Goal: Task Accomplishment & Management: Use online tool/utility

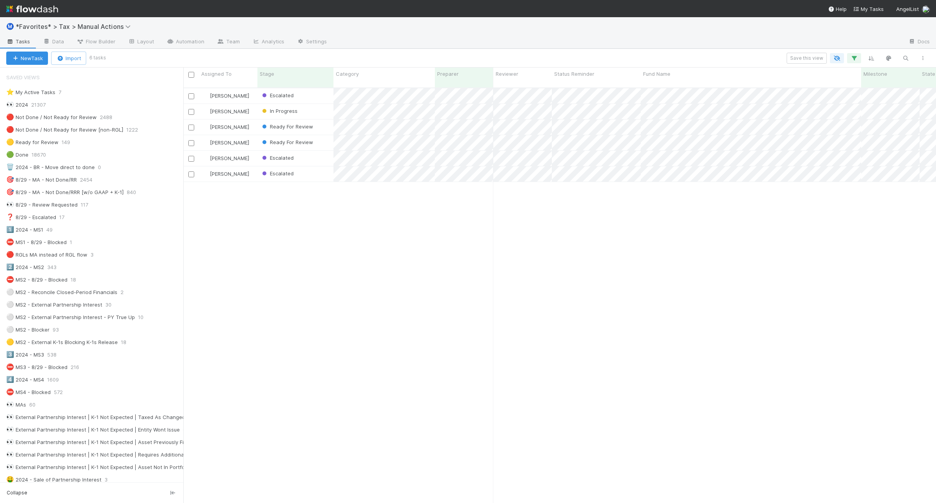
scroll to position [683, 0]
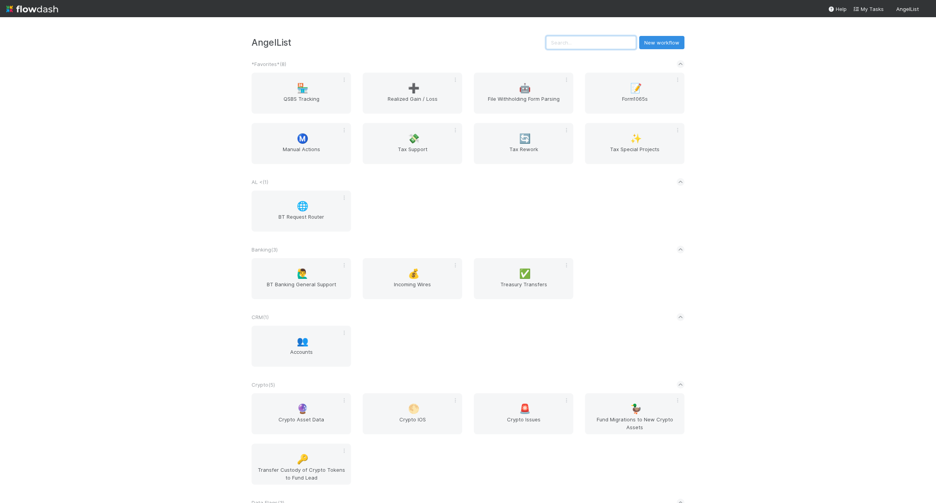
click at [605, 39] on input "text" at bounding box center [591, 42] width 90 height 13
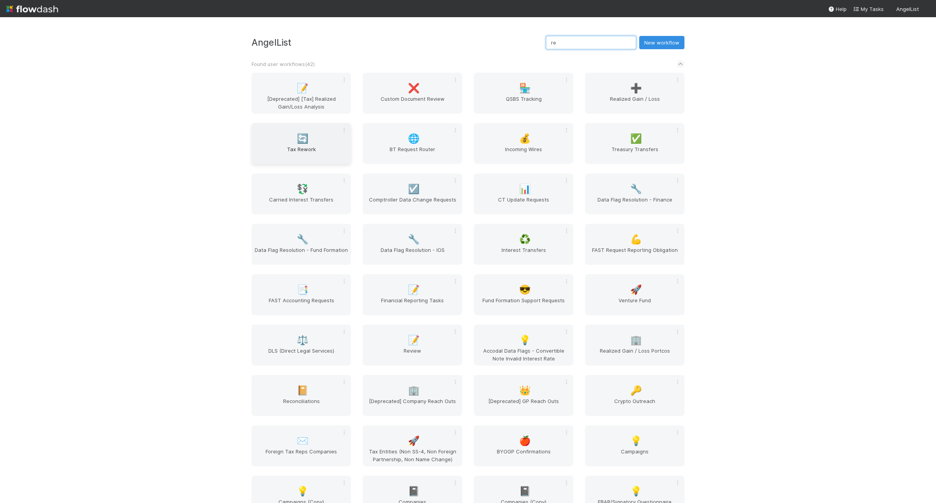
type input "re"
click at [278, 143] on div "🔄 Tax Rework" at bounding box center [301, 143] width 99 height 41
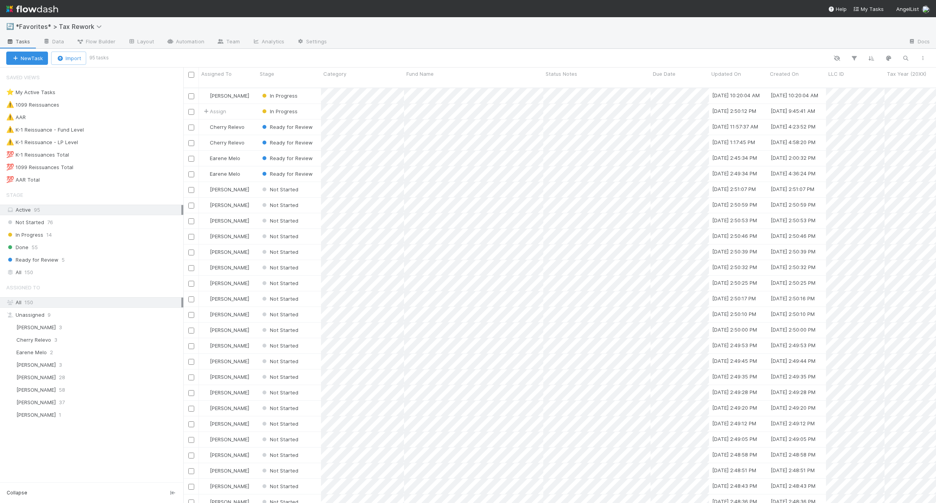
scroll to position [414, 746]
click at [113, 151] on div "💯 K-1 Reissuances Total 84" at bounding box center [94, 155] width 177 height 10
click at [112, 133] on div "⚠️ K-1 Reissuance - Fund Level 9" at bounding box center [94, 130] width 177 height 10
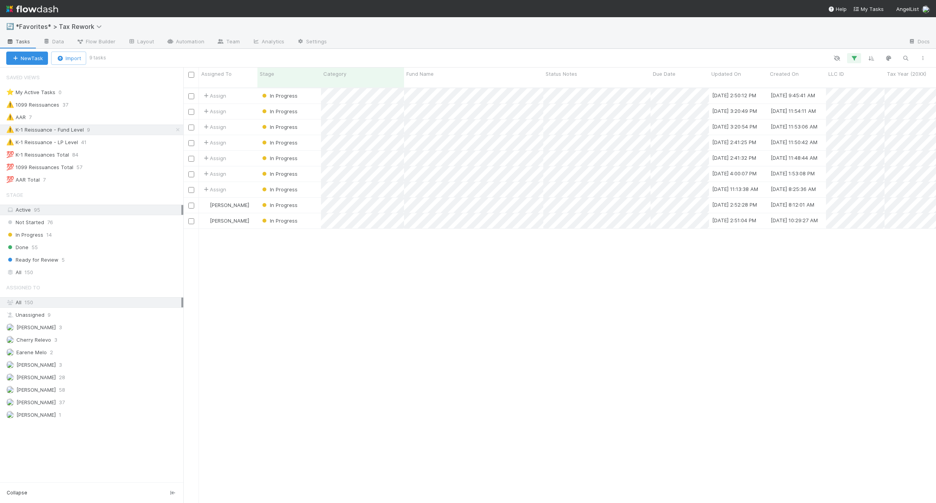
scroll to position [414, 746]
click at [572, 104] on div at bounding box center [468, 251] width 936 height 503
click at [572, 121] on div at bounding box center [468, 251] width 936 height 503
click at [599, 239] on div at bounding box center [468, 251] width 936 height 503
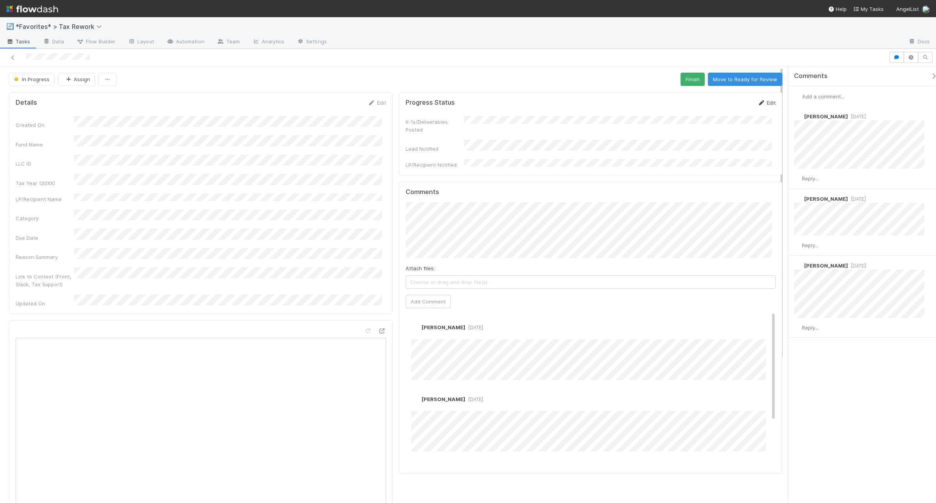
click at [749, 105] on link "Edit" at bounding box center [767, 102] width 18 height 6
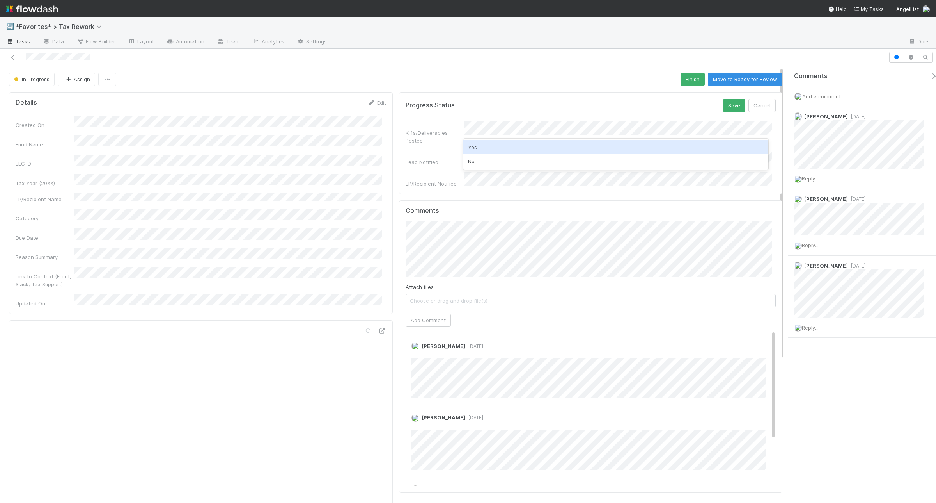
click at [523, 149] on div "Yes" at bounding box center [616, 147] width 305 height 14
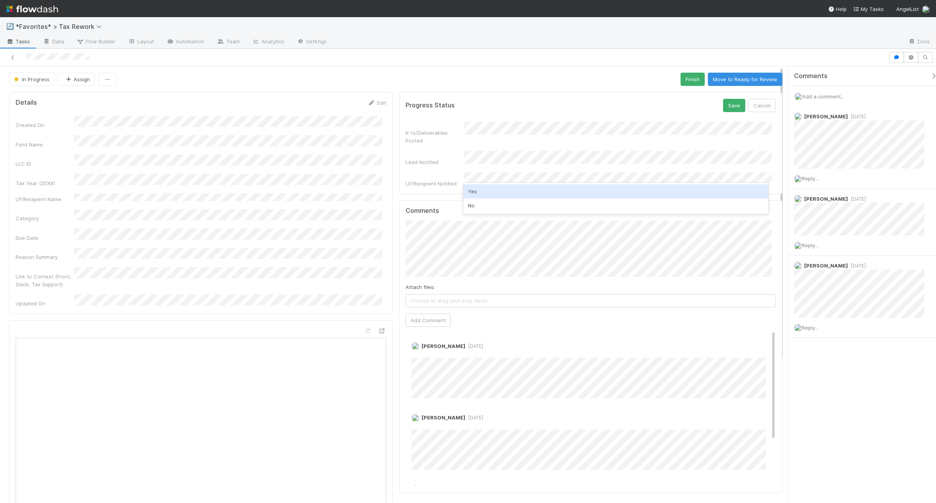
click at [515, 188] on div "Yes" at bounding box center [616, 191] width 305 height 14
click at [723, 111] on button "Save" at bounding box center [734, 105] width 22 height 13
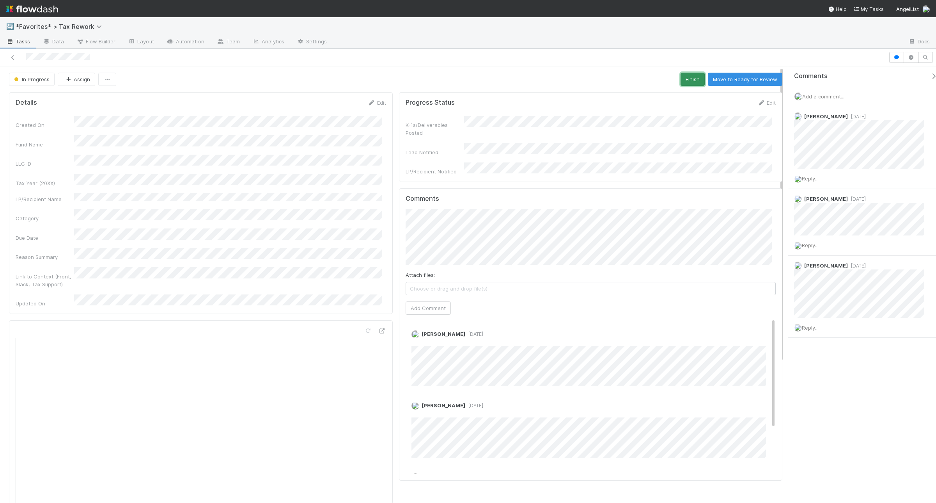
click at [682, 78] on button "Finish" at bounding box center [693, 79] width 24 height 13
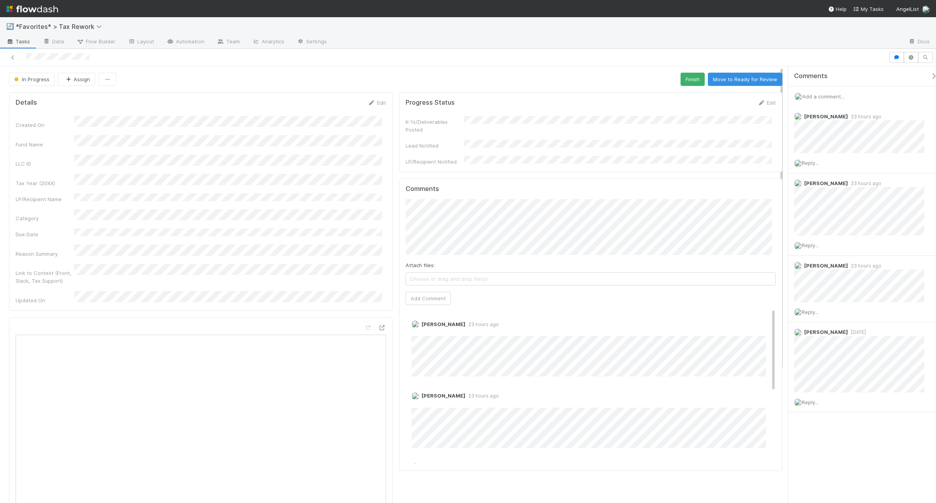
click at [212, 137] on div "Fund Name" at bounding box center [201, 141] width 371 height 13
copy div
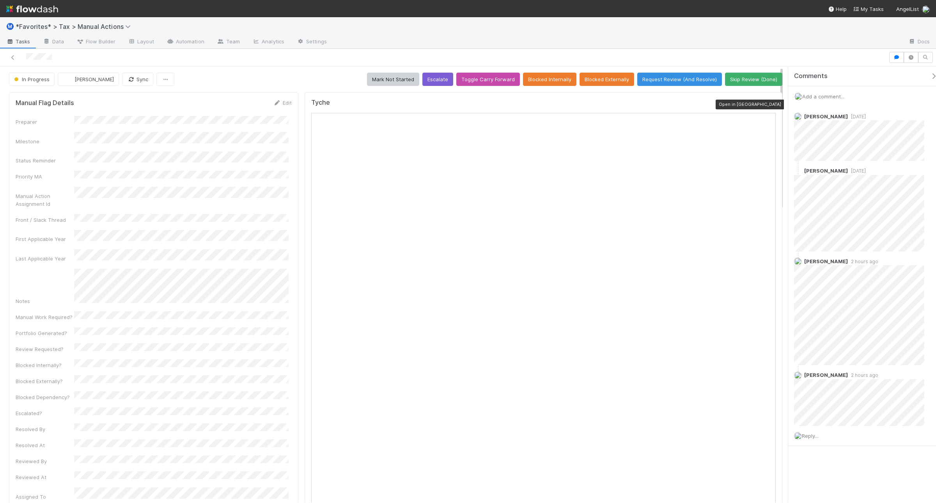
click at [768, 103] on icon at bounding box center [772, 104] width 8 height 5
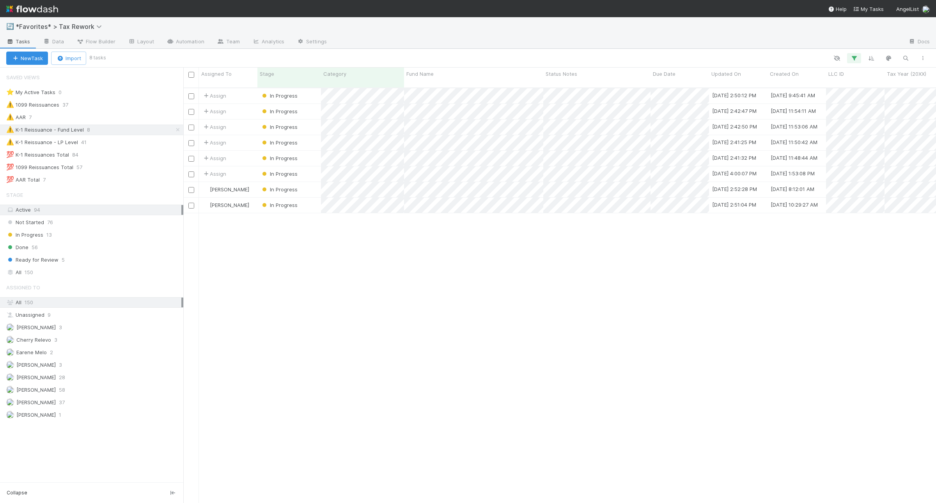
scroll to position [414, 746]
click at [586, 89] on div at bounding box center [468, 251] width 936 height 503
click at [613, 356] on div at bounding box center [468, 251] width 936 height 503
click at [155, 139] on div "⚠️ K-1 Reissuance - LP Level 41" at bounding box center [94, 142] width 177 height 10
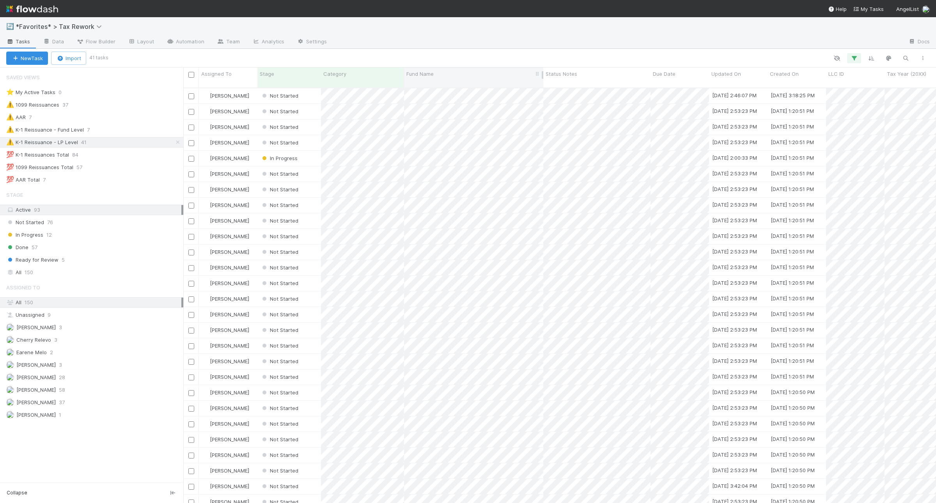
click at [432, 73] on span "Fund Name" at bounding box center [420, 74] width 27 height 8
click at [436, 85] on div "Sort A → Z" at bounding box center [451, 89] width 89 height 12
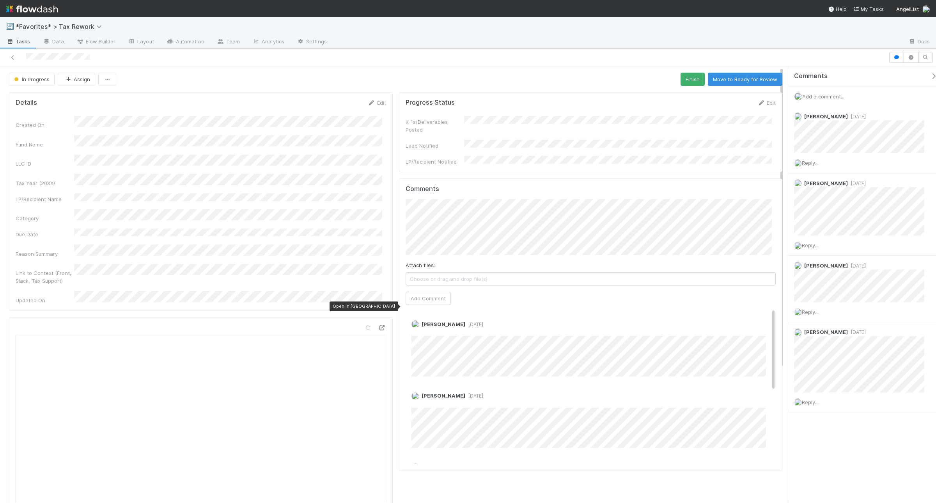
click at [380, 325] on icon at bounding box center [382, 327] width 8 height 5
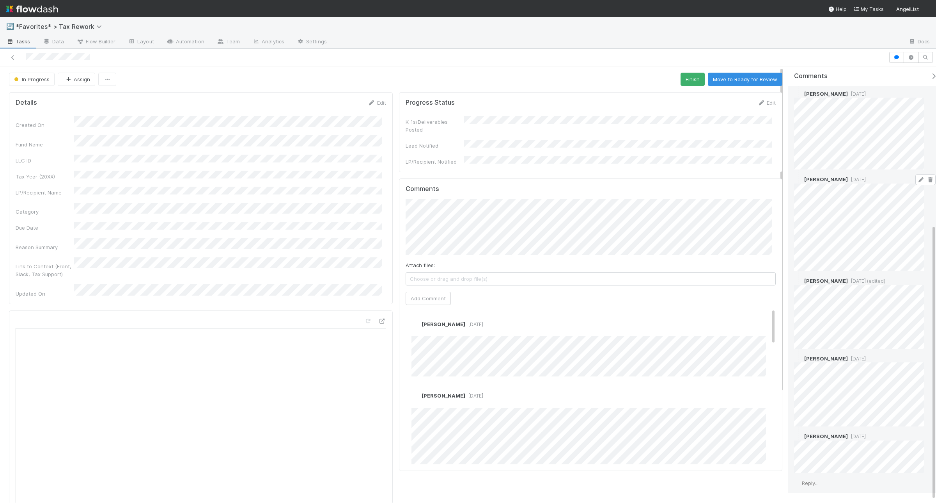
scroll to position [253, 0]
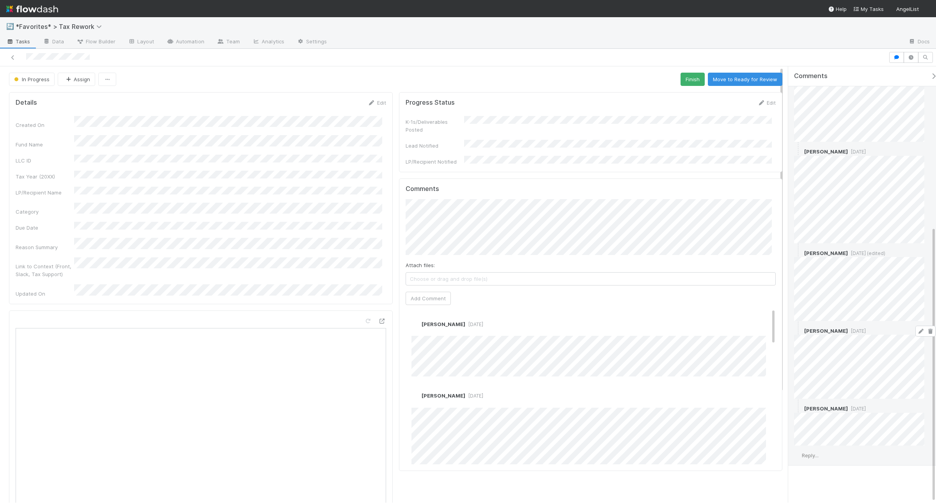
click at [917, 329] on icon at bounding box center [921, 331] width 8 height 5
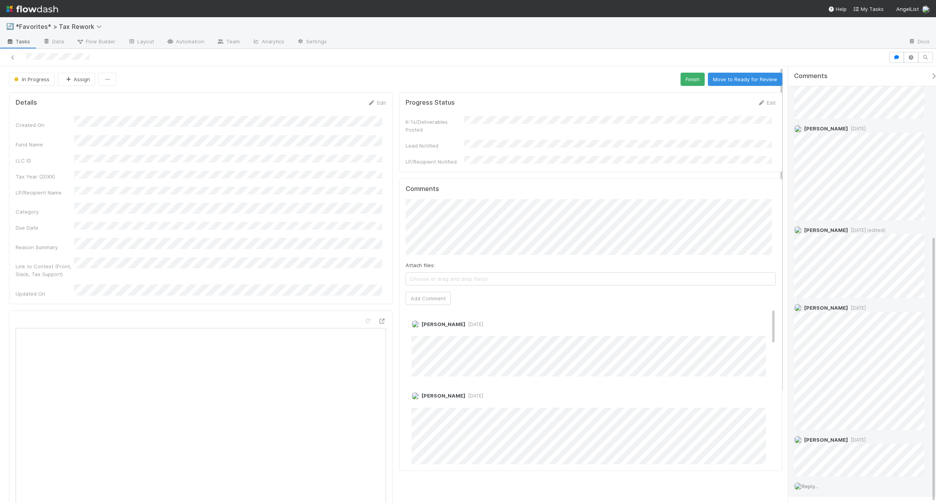
click at [792, 425] on div "Andrea Tidrow 1 day ago" at bounding box center [863, 364] width 149 height 132
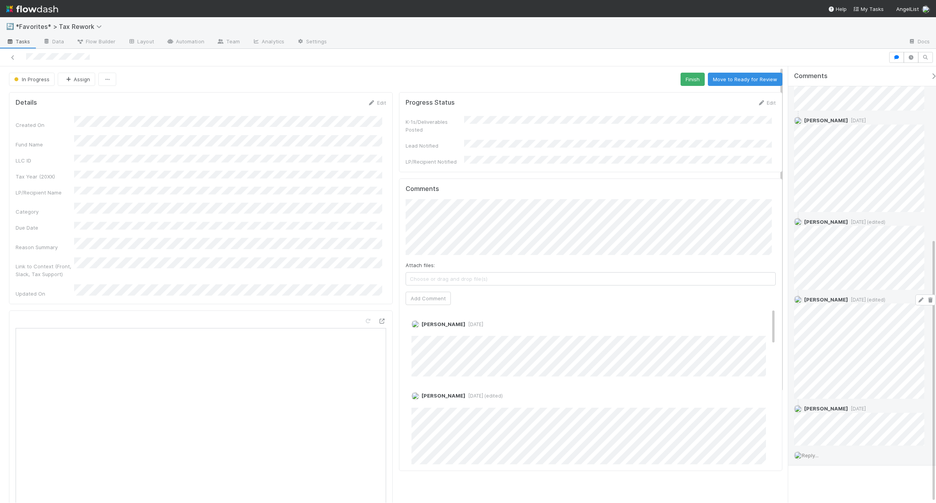
click at [917, 297] on icon at bounding box center [921, 299] width 8 height 5
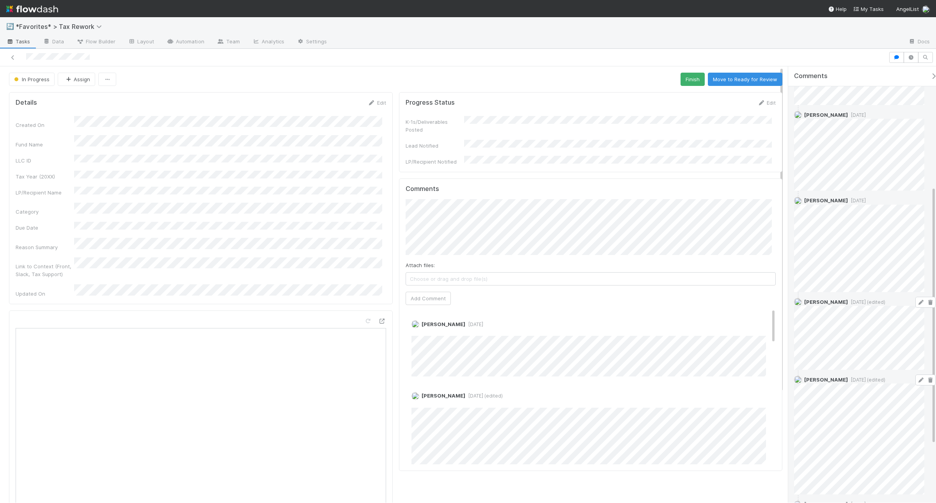
scroll to position [202, 0]
click at [767, 102] on link "Edit" at bounding box center [767, 102] width 18 height 6
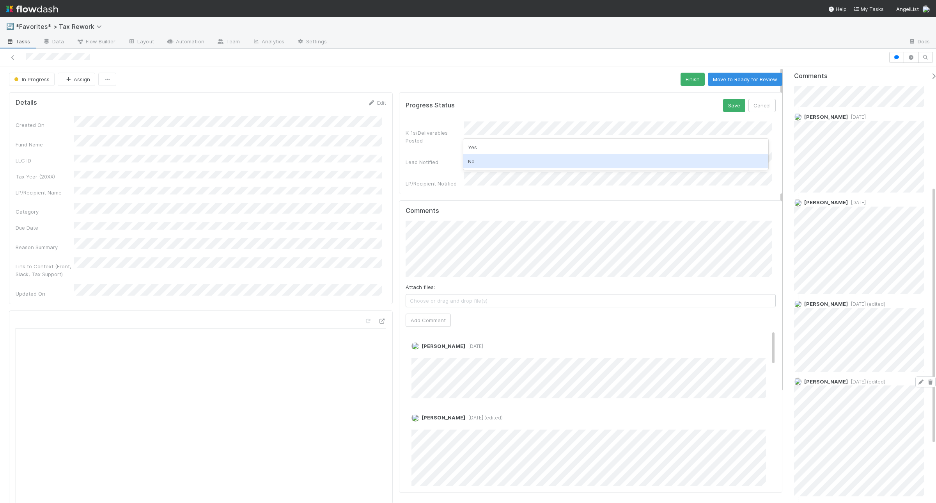
click at [536, 163] on div "No" at bounding box center [616, 161] width 305 height 14
click at [501, 144] on div "K-1s/Deliverables Posted Lead Notified LP/Recipient Notified" at bounding box center [591, 154] width 371 height 66
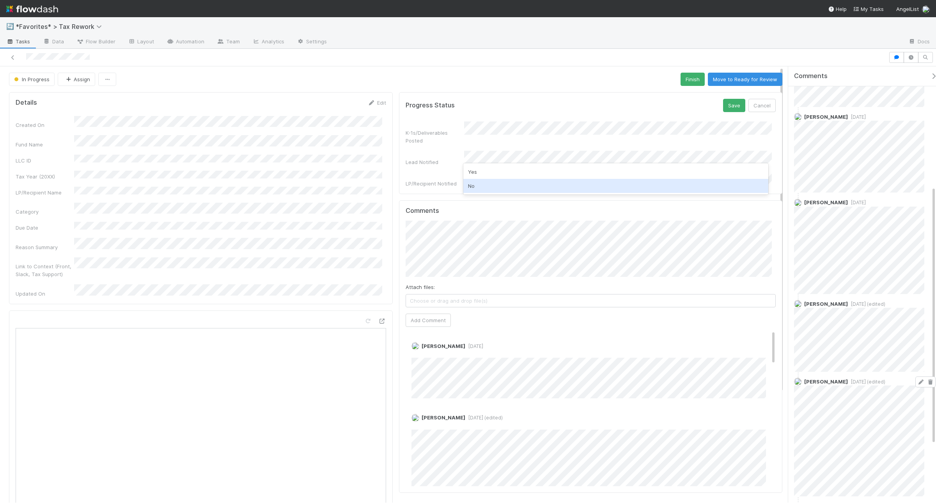
click at [500, 184] on div "No" at bounding box center [616, 186] width 305 height 14
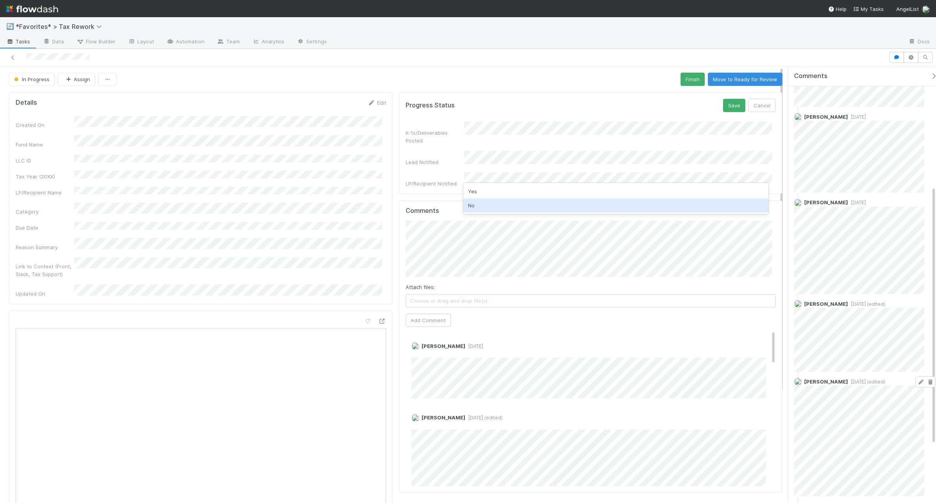
click at [499, 201] on div "No" at bounding box center [616, 205] width 305 height 14
click at [430, 316] on button "Add Comment" at bounding box center [428, 319] width 45 height 13
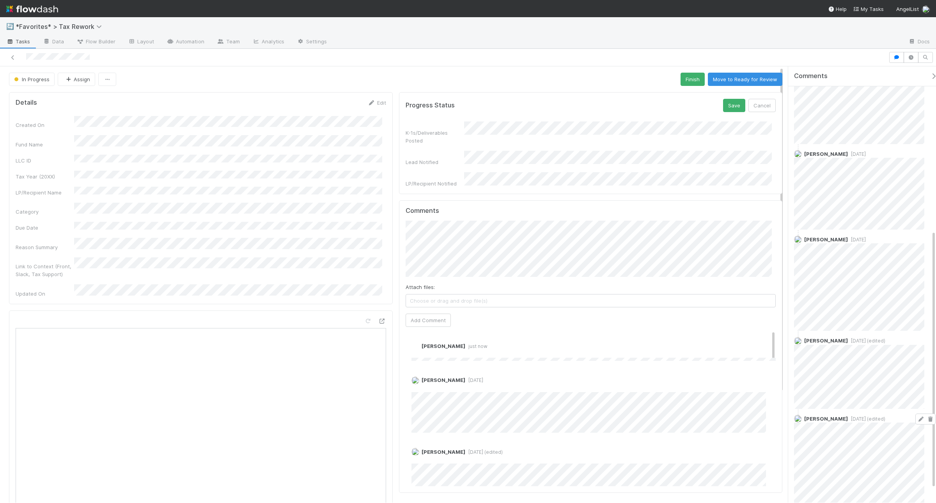
scroll to position [276, 0]
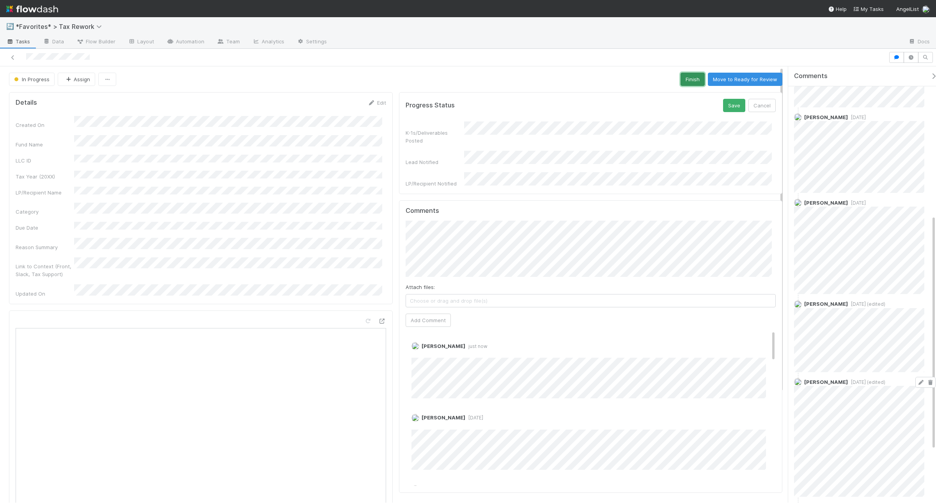
click at [684, 76] on button "Finish" at bounding box center [693, 79] width 24 height 13
click at [732, 103] on button "Save" at bounding box center [734, 105] width 22 height 13
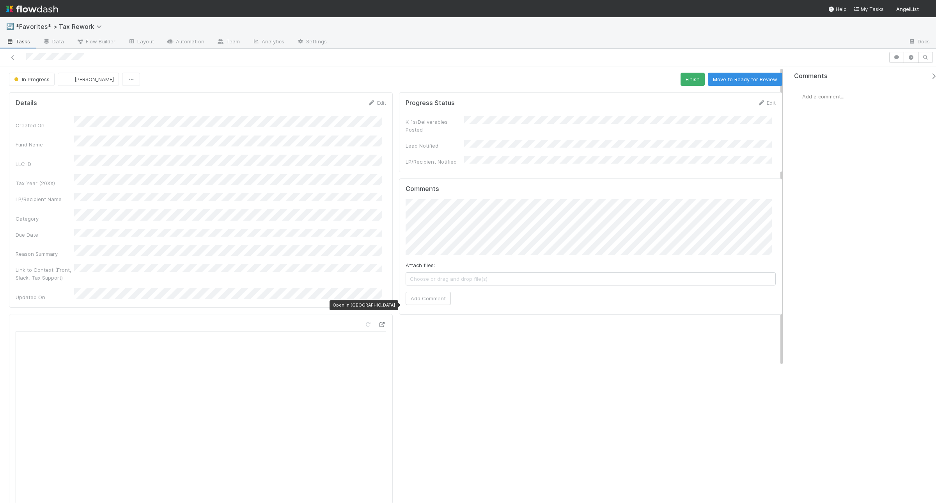
click at [378, 322] on icon at bounding box center [382, 324] width 8 height 5
click at [380, 322] on icon at bounding box center [382, 324] width 8 height 5
click at [10, 52] on div at bounding box center [444, 57] width 883 height 11
click at [11, 59] on icon at bounding box center [13, 57] width 8 height 5
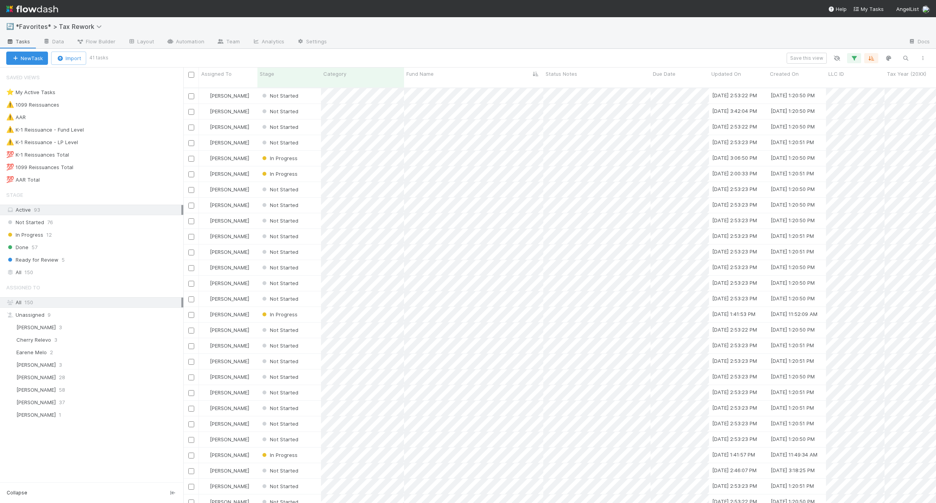
scroll to position [414, 746]
click at [130, 135] on div "⚠️ K-1 Reissuance - Fund Level 7" at bounding box center [91, 129] width 183 height 11
click at [119, 131] on div "⚠️ K-1 Reissuance - Fund Level 7" at bounding box center [94, 130] width 177 height 10
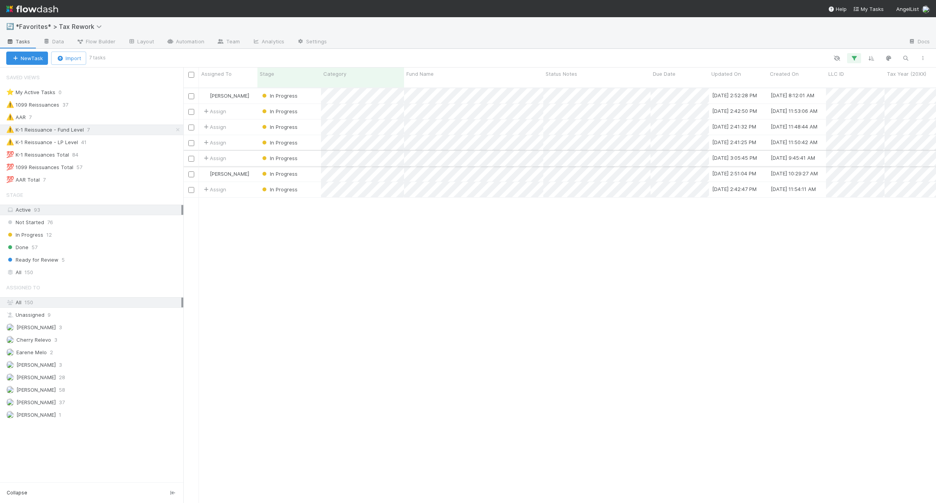
scroll to position [414, 746]
click at [613, 73] on div "Status Notes" at bounding box center [597, 74] width 103 height 8
click at [574, 83] on div "Sort A → Z" at bounding box center [590, 89] width 89 height 12
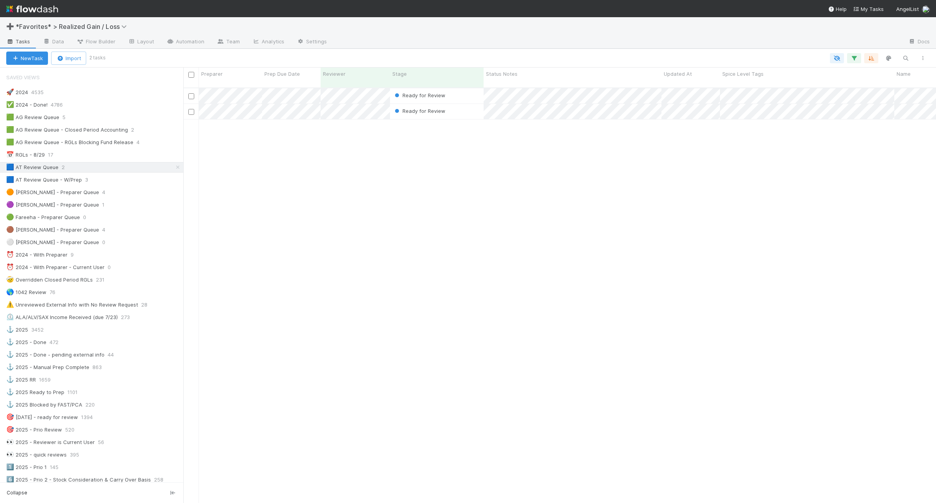
scroll to position [414, 746]
click at [129, 119] on div "🟩 AG Review Queue 5" at bounding box center [94, 117] width 177 height 10
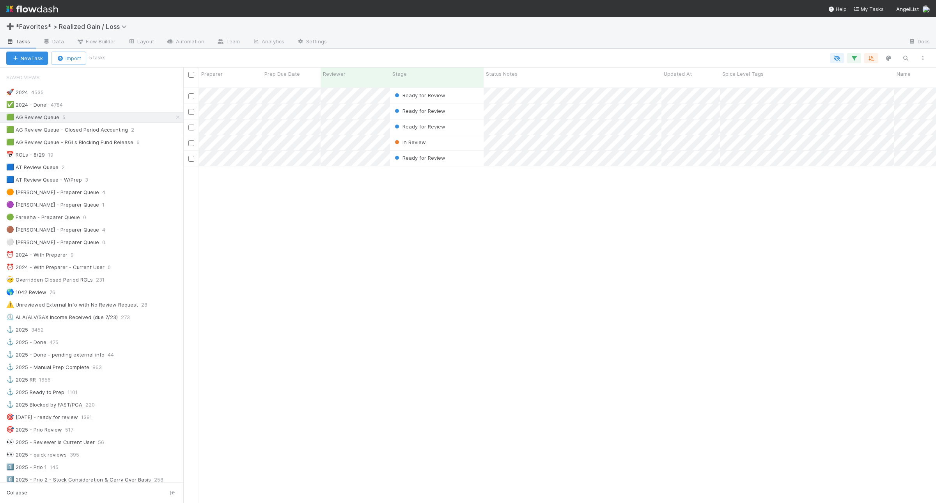
scroll to position [414, 746]
click at [107, 170] on div "🟦 AT Review Queue 2" at bounding box center [94, 167] width 177 height 10
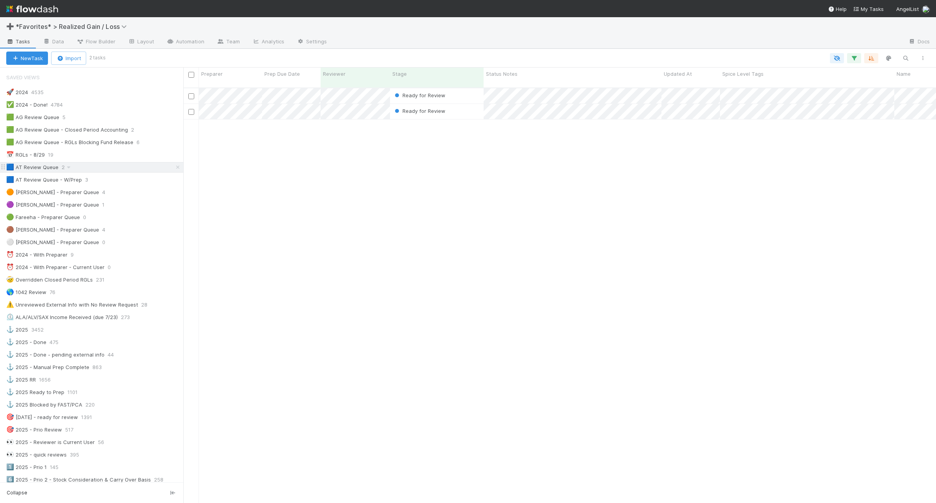
scroll to position [414, 746]
click at [476, 89] on div "Ready for Review" at bounding box center [437, 95] width 94 height 15
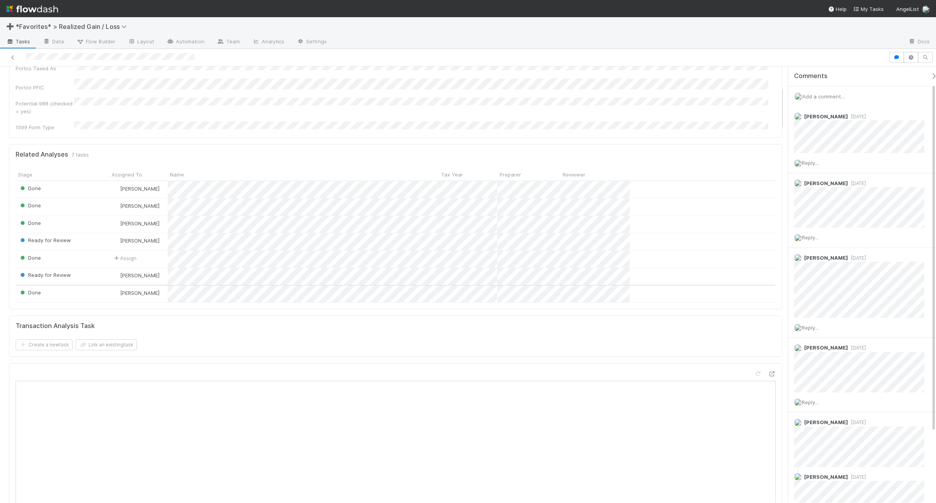
scroll to position [195, 0]
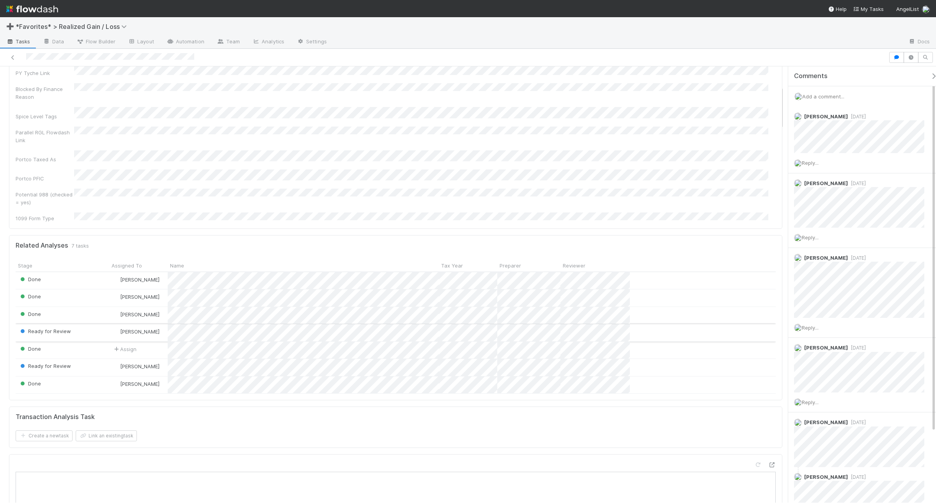
click at [290, 324] on div "Ready for Review [PERSON_NAME]" at bounding box center [396, 332] width 760 height 17
copy span
